Goal: Find specific page/section

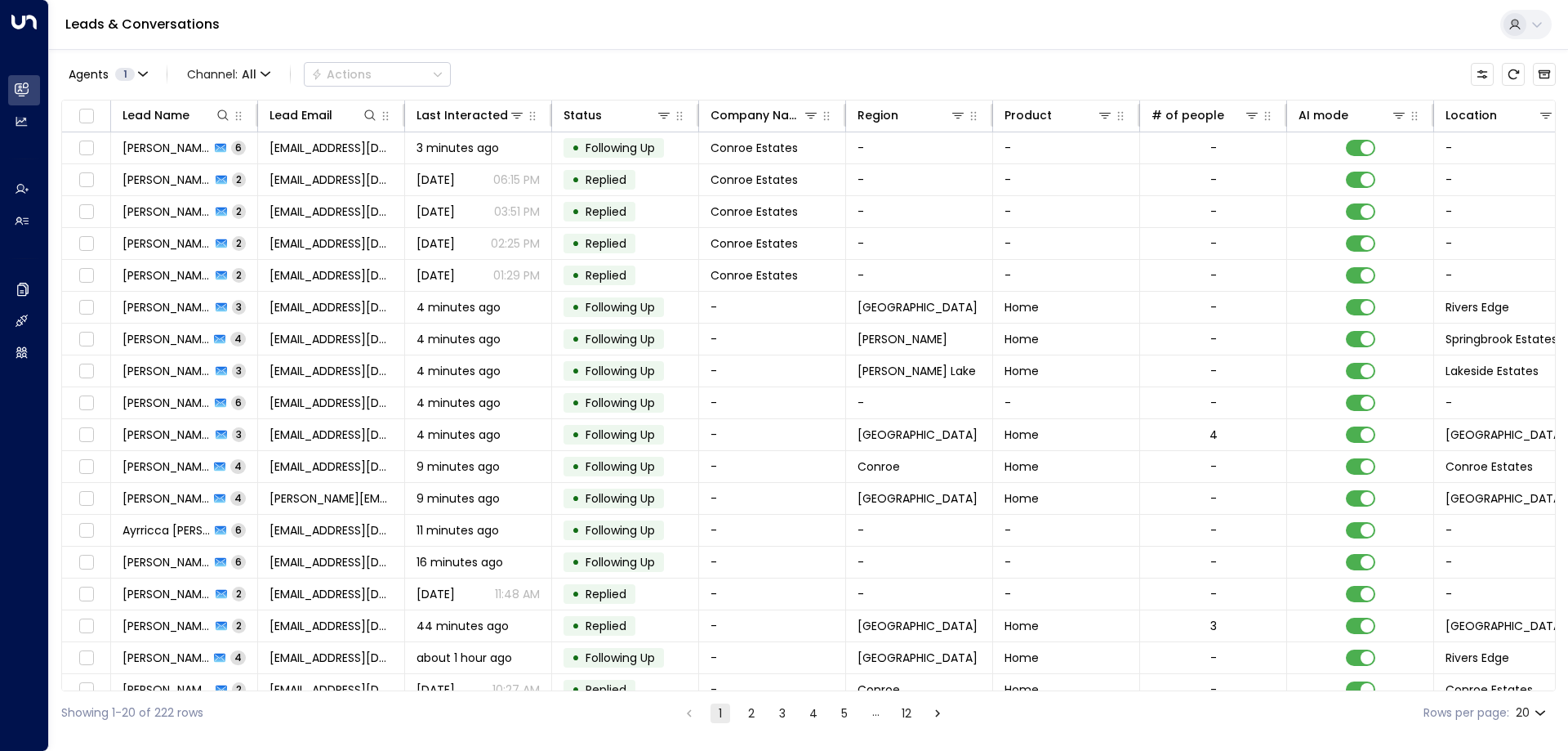
click at [477, 28] on div "Leads & Conversations" at bounding box center [808, 25] width 1519 height 50
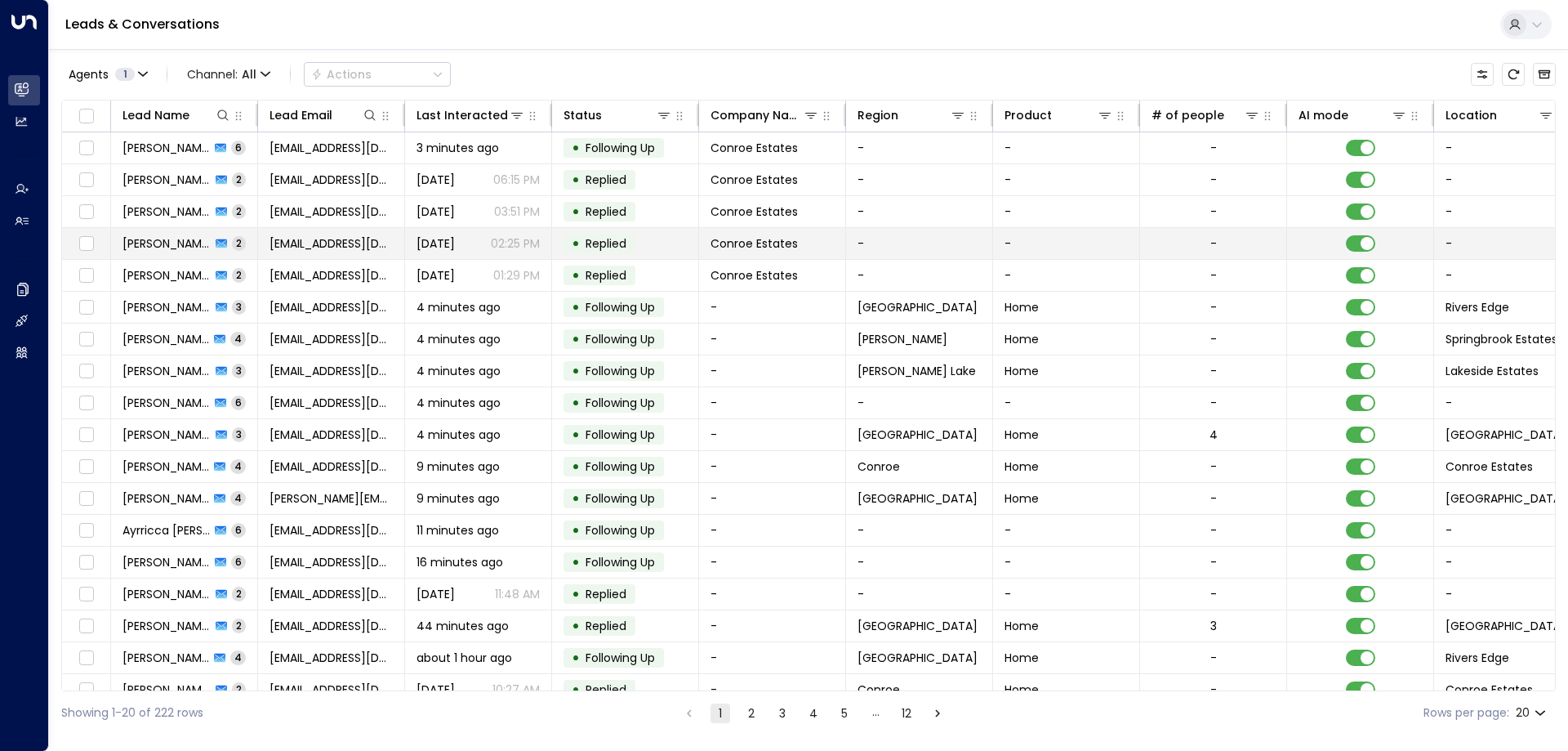
click at [149, 257] on td "[PERSON_NAME] 2" at bounding box center [184, 243] width 147 height 31
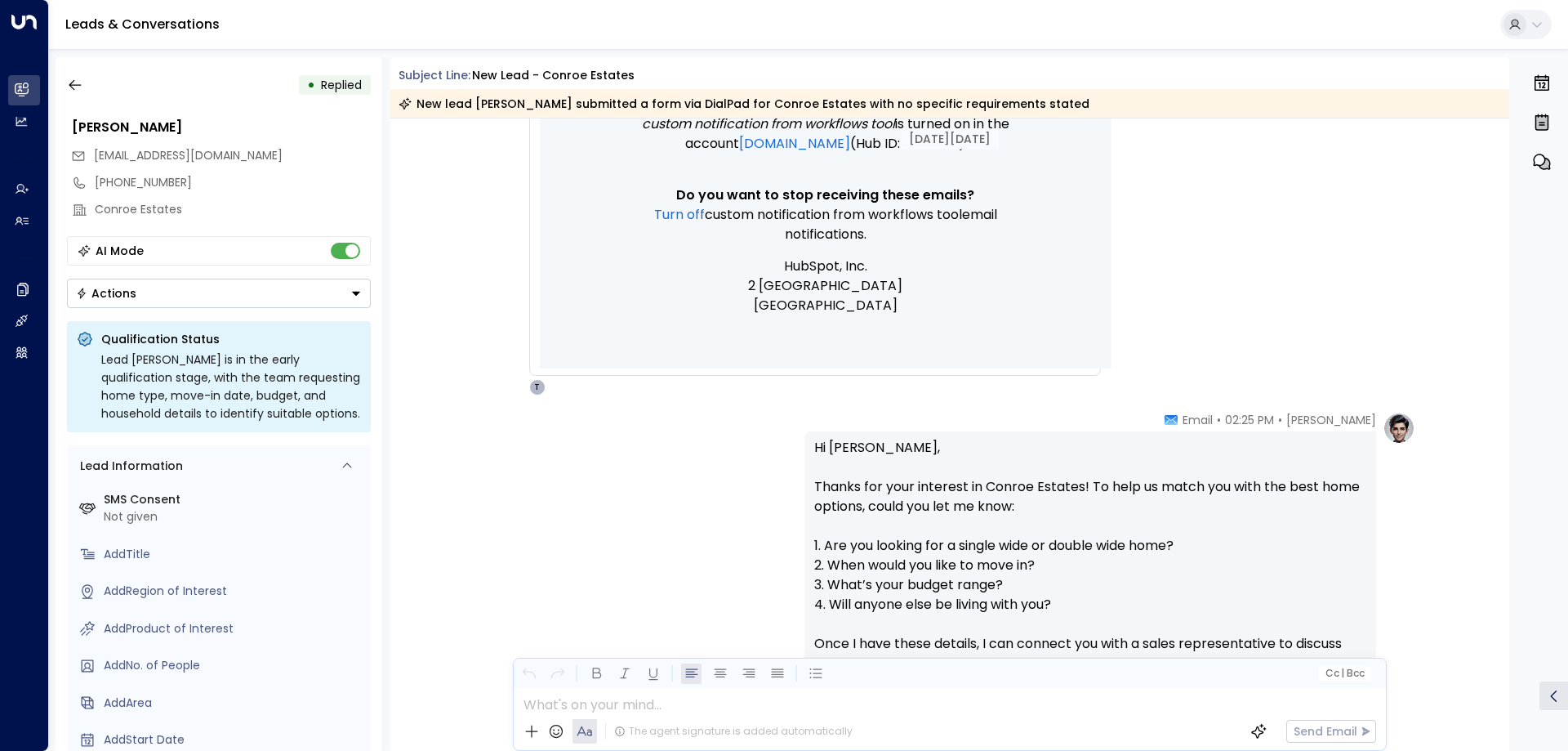
scroll to position [652, 0]
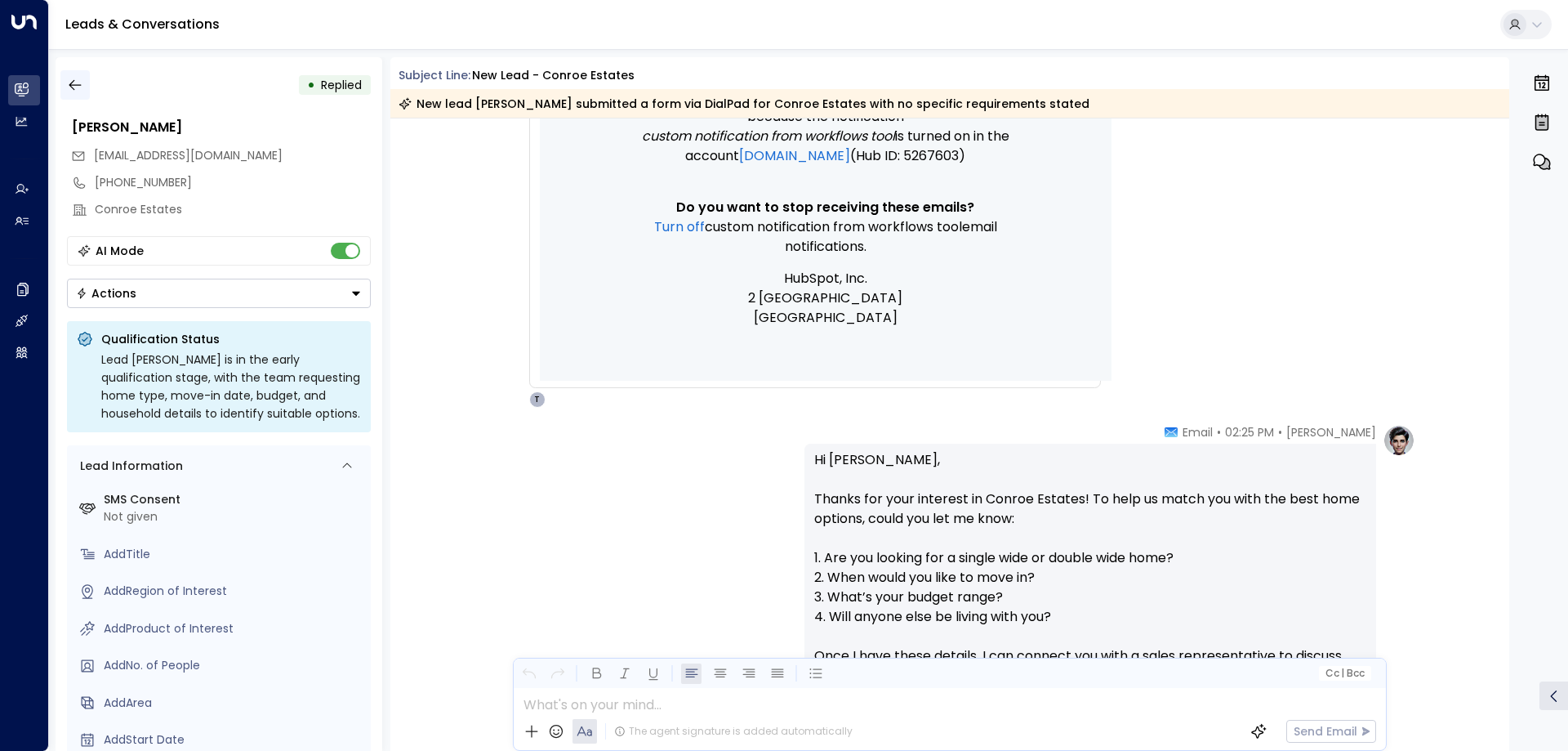
click at [76, 72] on button "button" at bounding box center [76, 85] width 29 height 29
